Goal: Navigation & Orientation: Find specific page/section

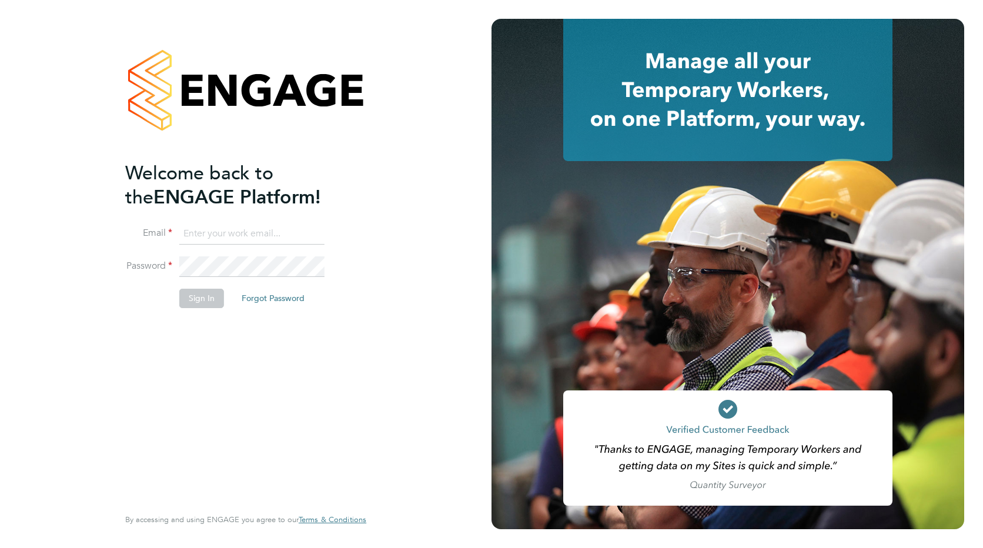
type input "Joanna.Duncan@ncclondon.ac.uk"
click at [195, 299] on button "Sign In" at bounding box center [201, 298] width 45 height 19
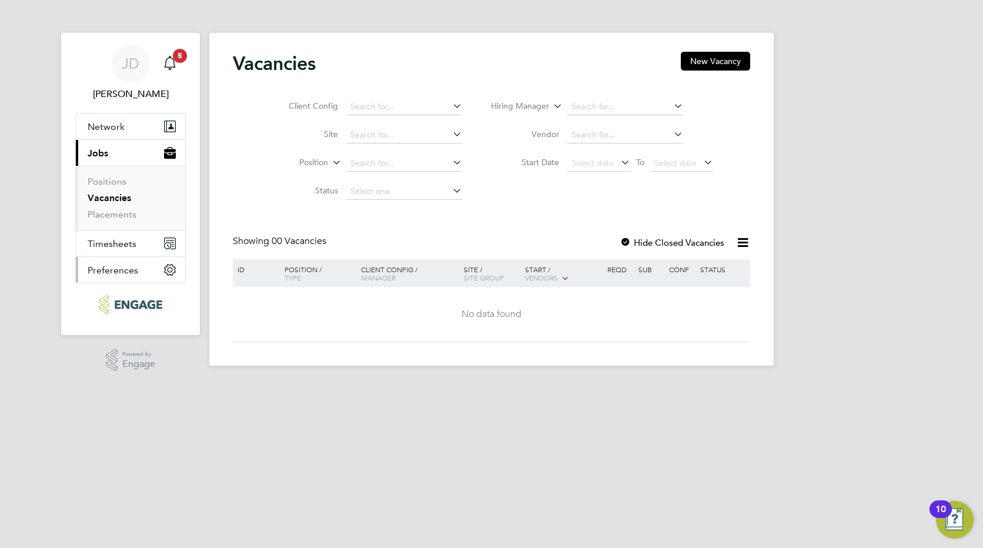
click at [128, 271] on span "Preferences" at bounding box center [113, 270] width 51 height 11
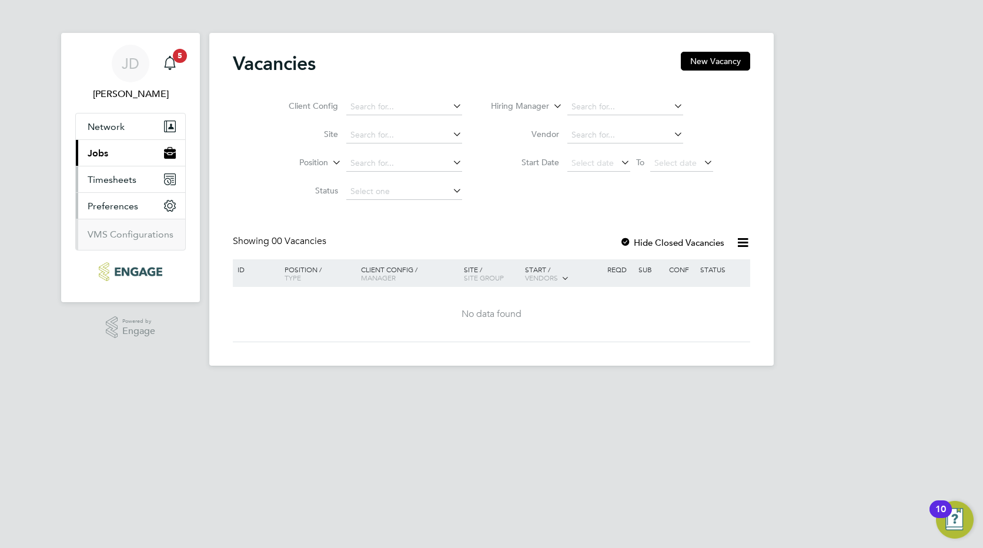
click at [115, 179] on span "Timesheets" at bounding box center [112, 179] width 49 height 11
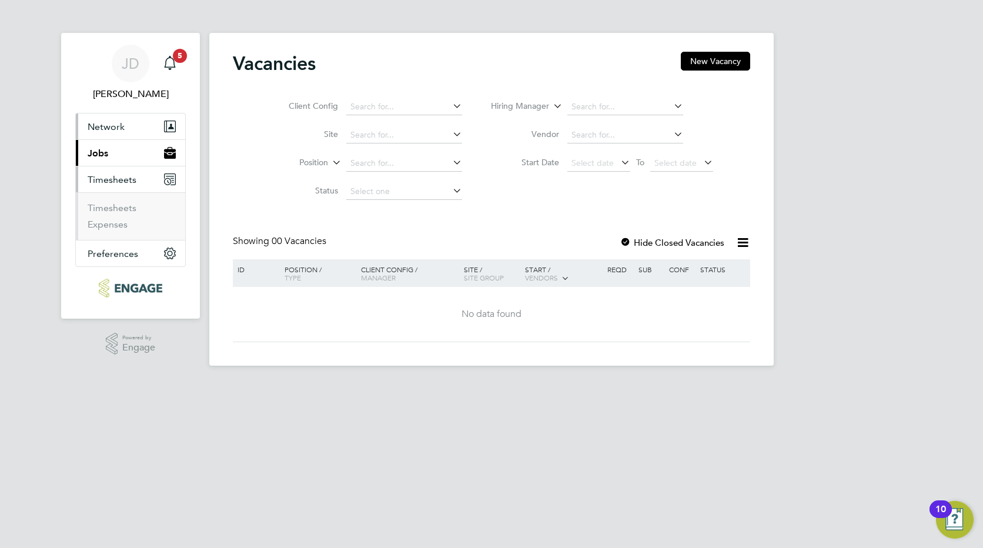
click at [114, 127] on span "Network" at bounding box center [106, 126] width 37 height 11
click at [101, 157] on link "Sites" at bounding box center [98, 154] width 21 height 11
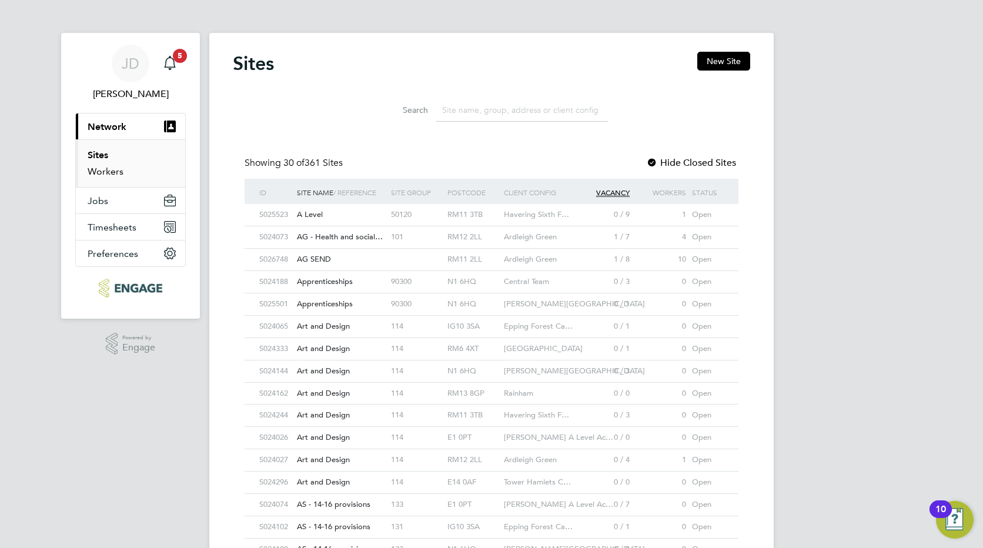
click at [99, 171] on link "Workers" at bounding box center [106, 171] width 36 height 11
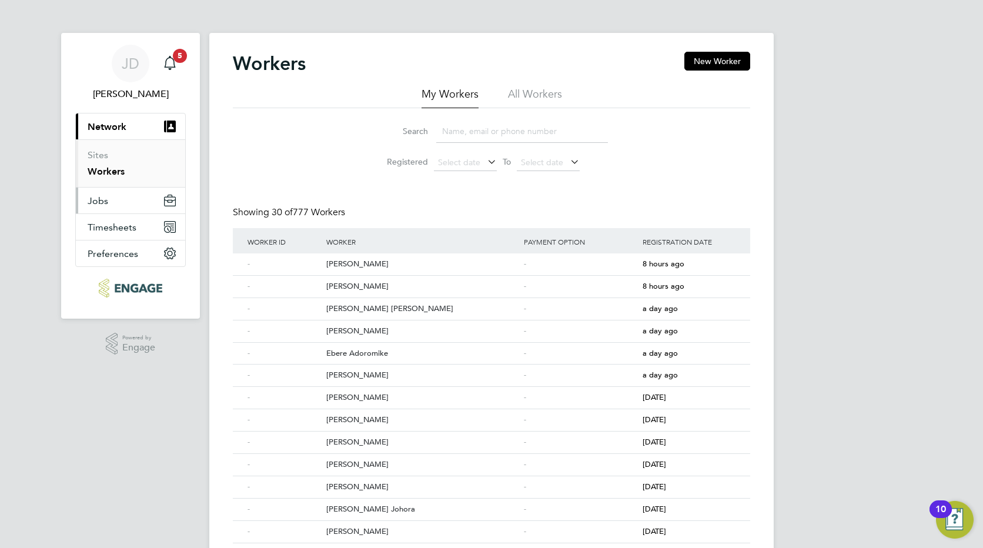
click at [100, 202] on span "Jobs" at bounding box center [98, 200] width 21 height 11
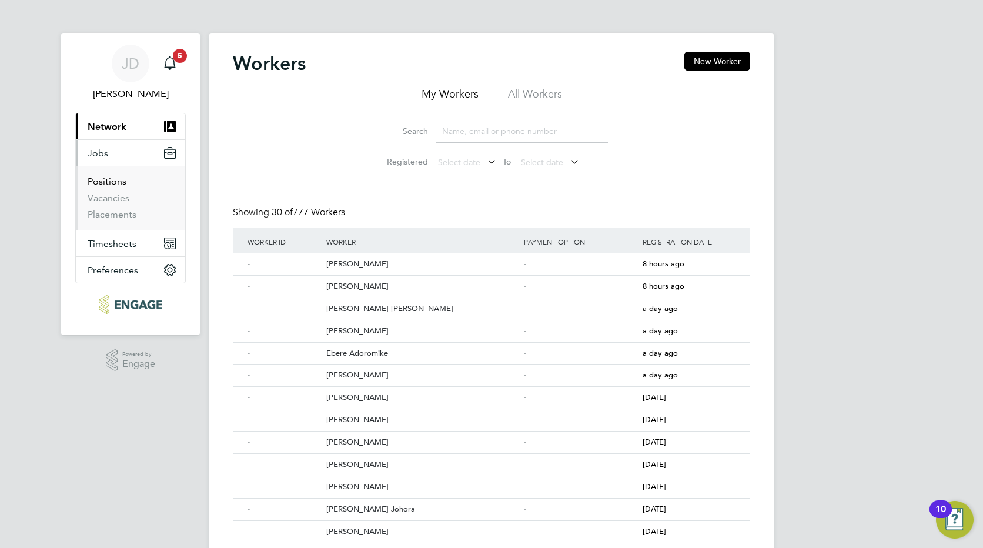
click at [108, 180] on link "Positions" at bounding box center [107, 181] width 39 height 11
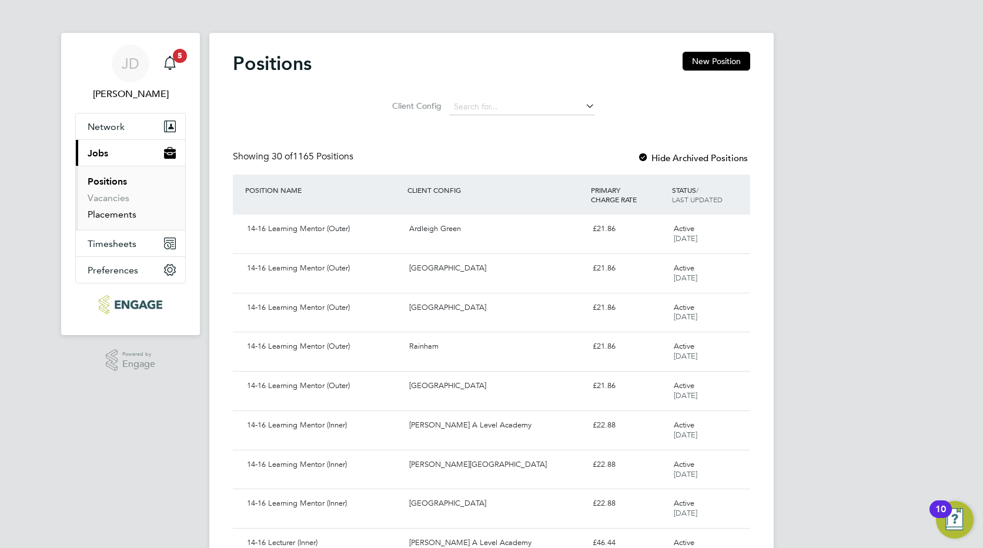
click at [122, 215] on link "Placements" at bounding box center [112, 214] width 49 height 11
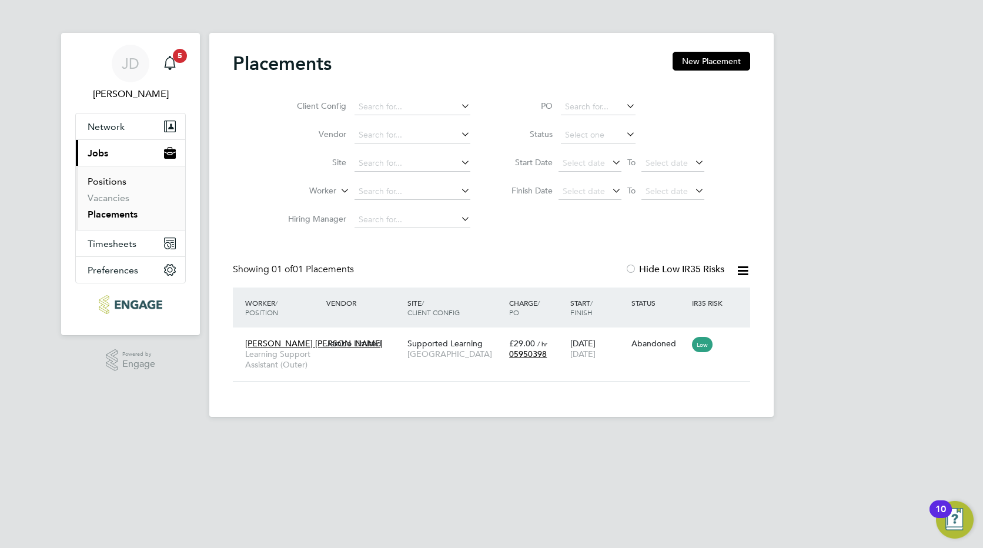
click at [105, 180] on link "Positions" at bounding box center [107, 181] width 39 height 11
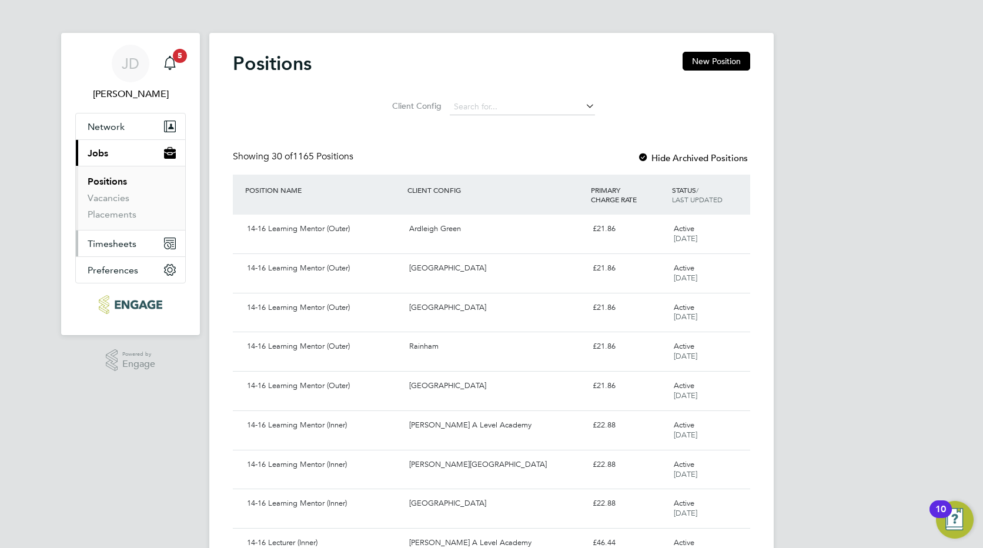
click at [110, 242] on span "Timesheets" at bounding box center [112, 243] width 49 height 11
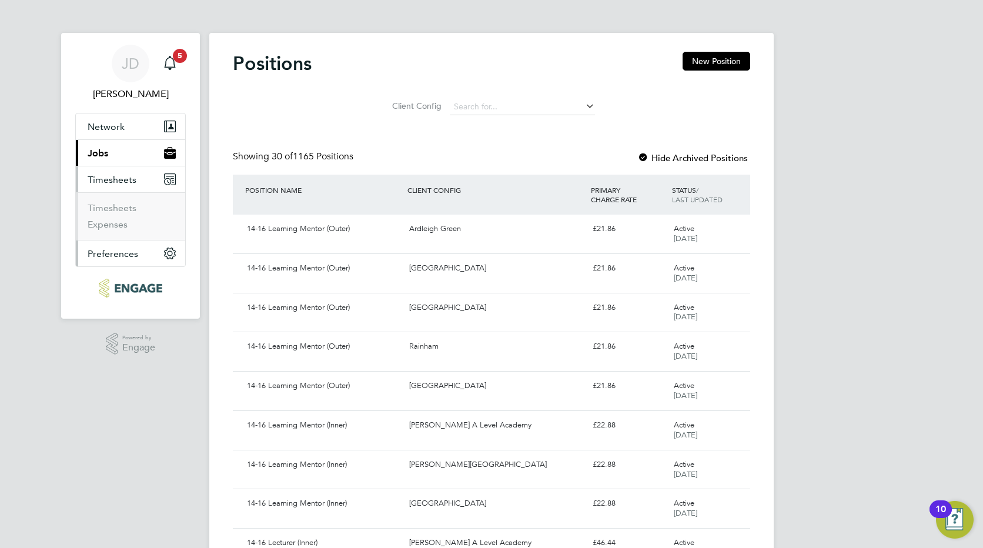
click at [115, 257] on span "Preferences" at bounding box center [113, 253] width 51 height 11
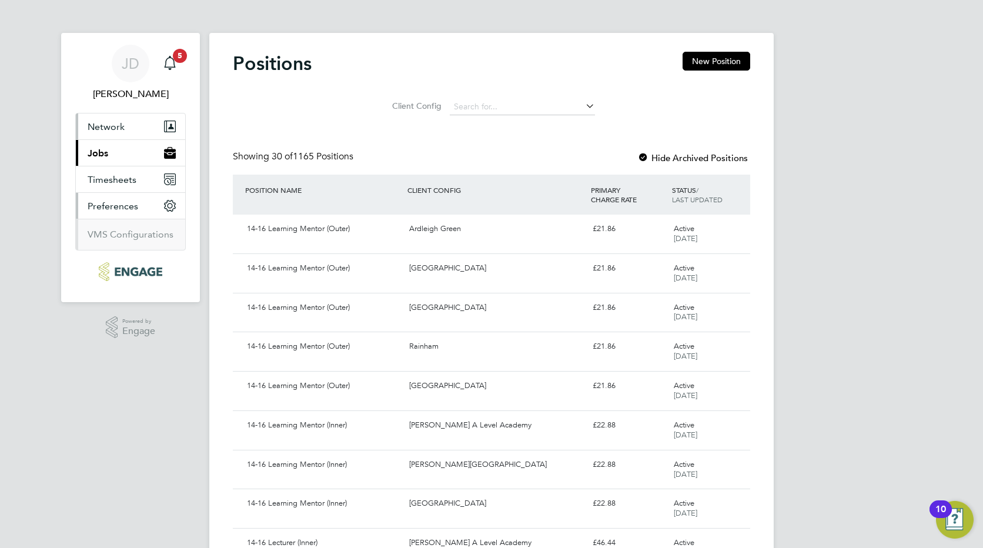
click at [103, 130] on span "Network" at bounding box center [106, 126] width 37 height 11
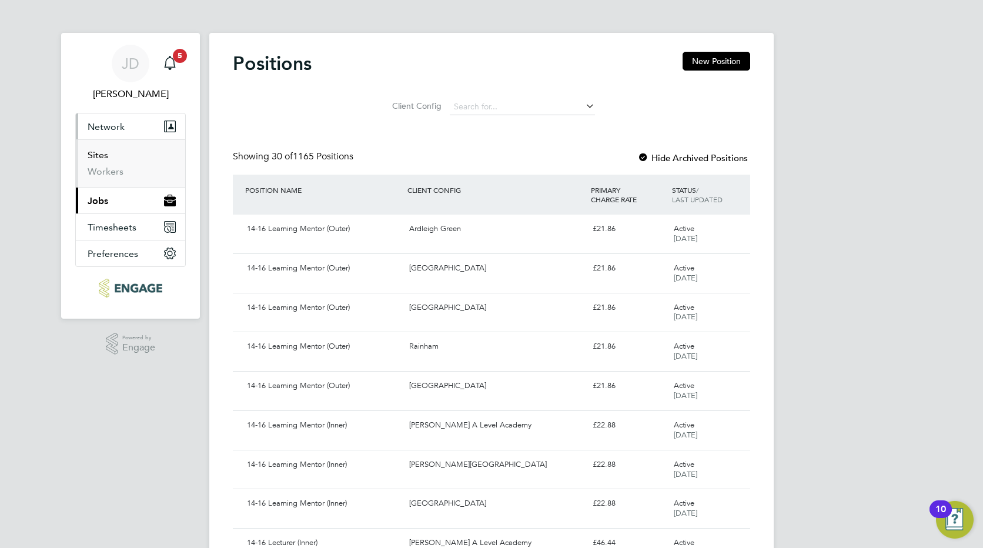
click at [99, 153] on link "Sites" at bounding box center [98, 154] width 21 height 11
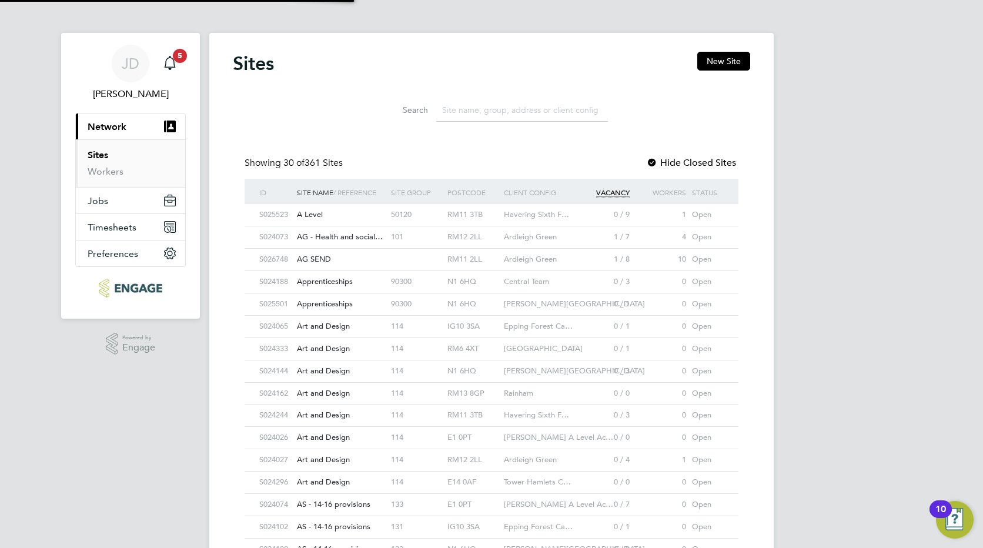
scroll to position [22, 57]
click at [105, 175] on link "Workers" at bounding box center [106, 171] width 36 height 11
